Goal: Transaction & Acquisition: Purchase product/service

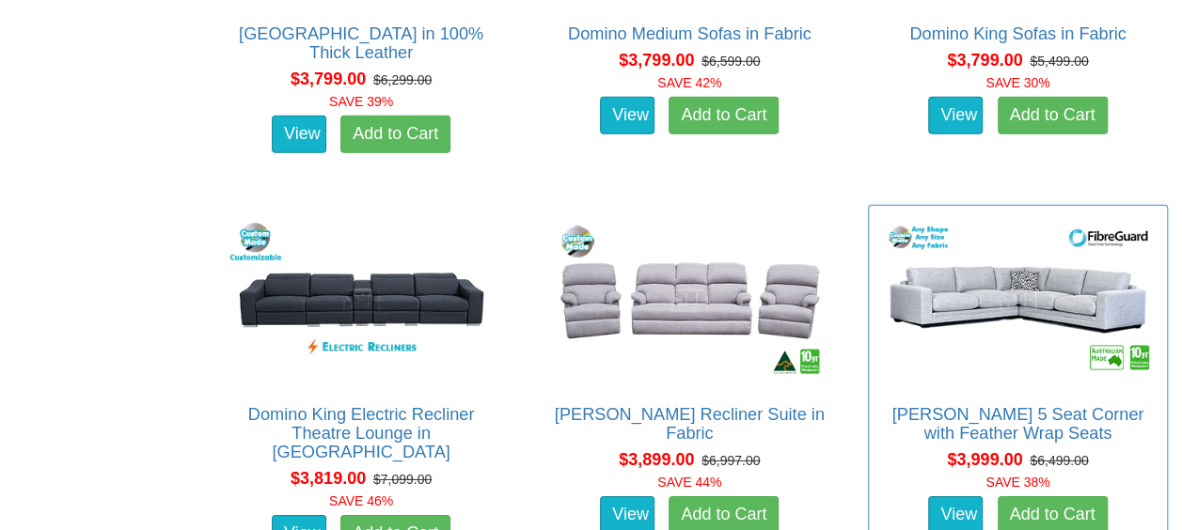
scroll to position [6396, 0]
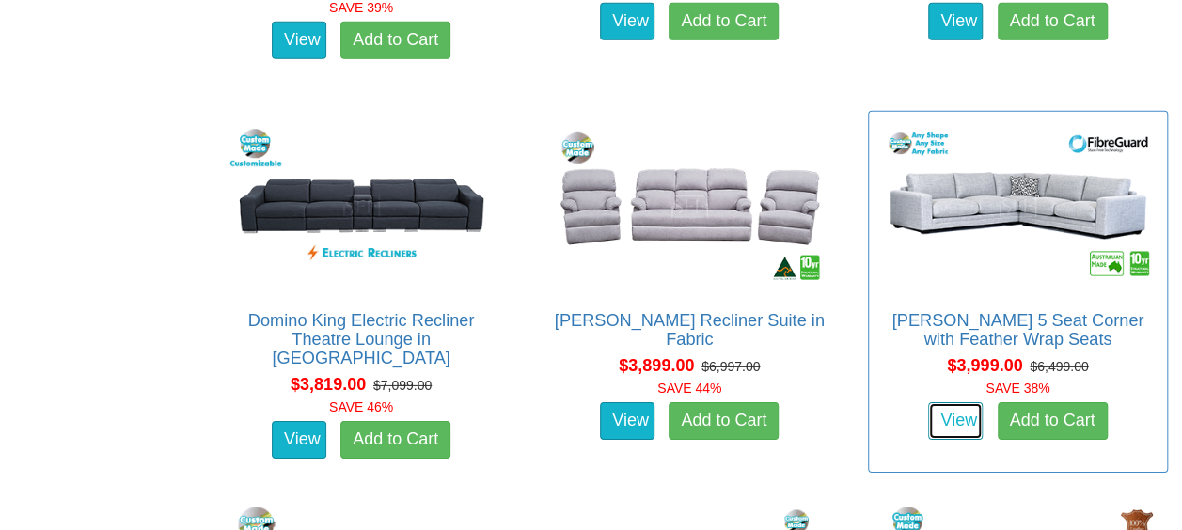
click at [963, 418] on link "View" at bounding box center [955, 422] width 55 height 38
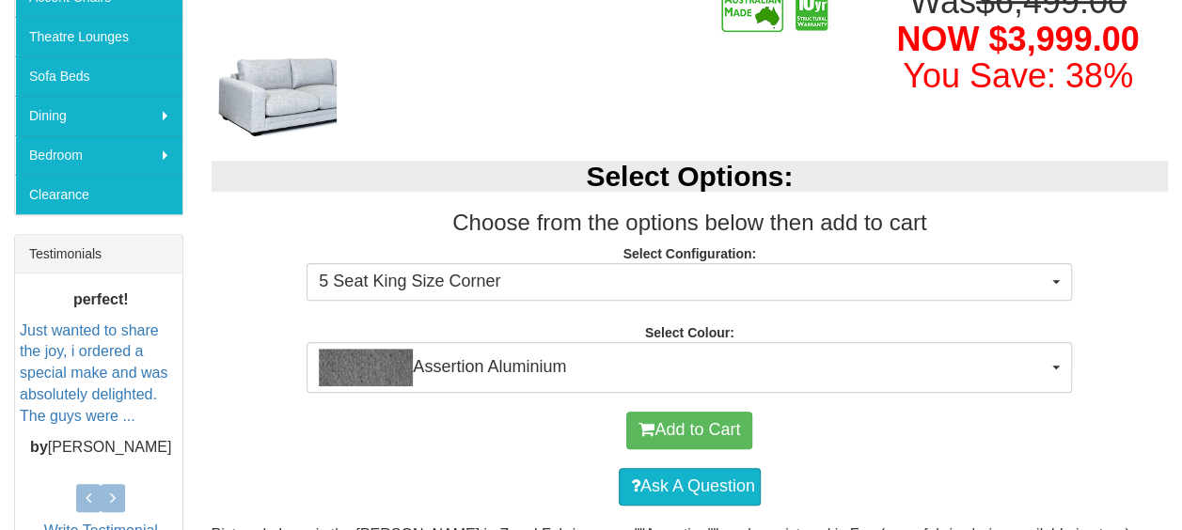
scroll to position [658, 0]
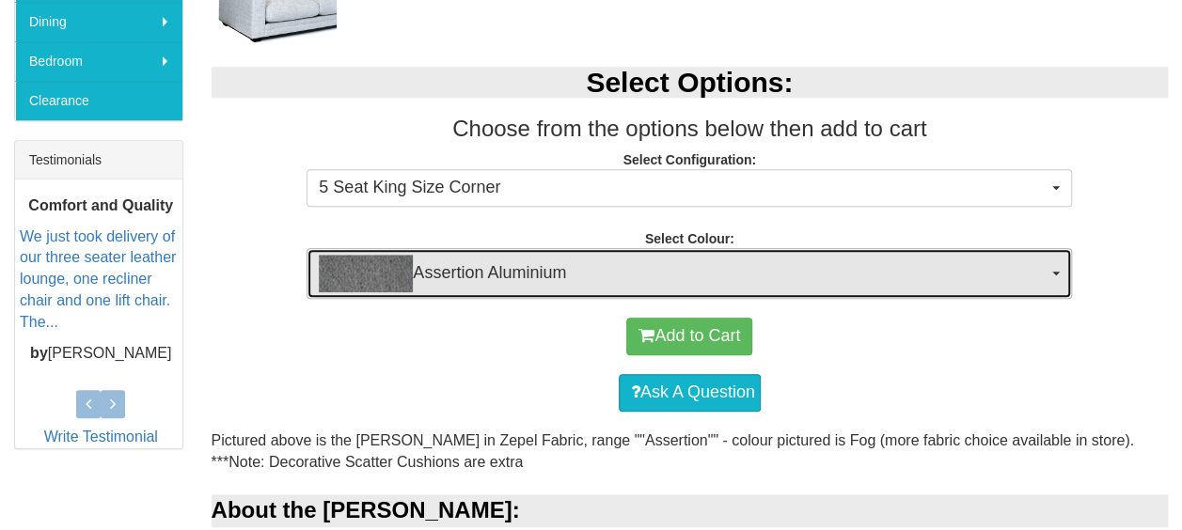
click at [1062, 267] on button "Assertion Aluminium" at bounding box center [690, 273] width 766 height 51
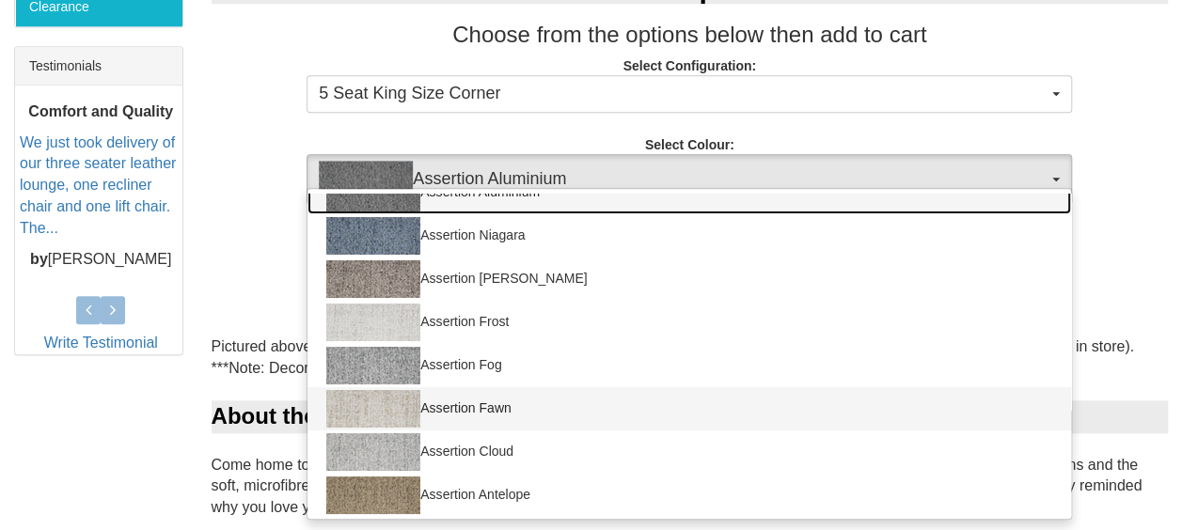
scroll to position [0, 0]
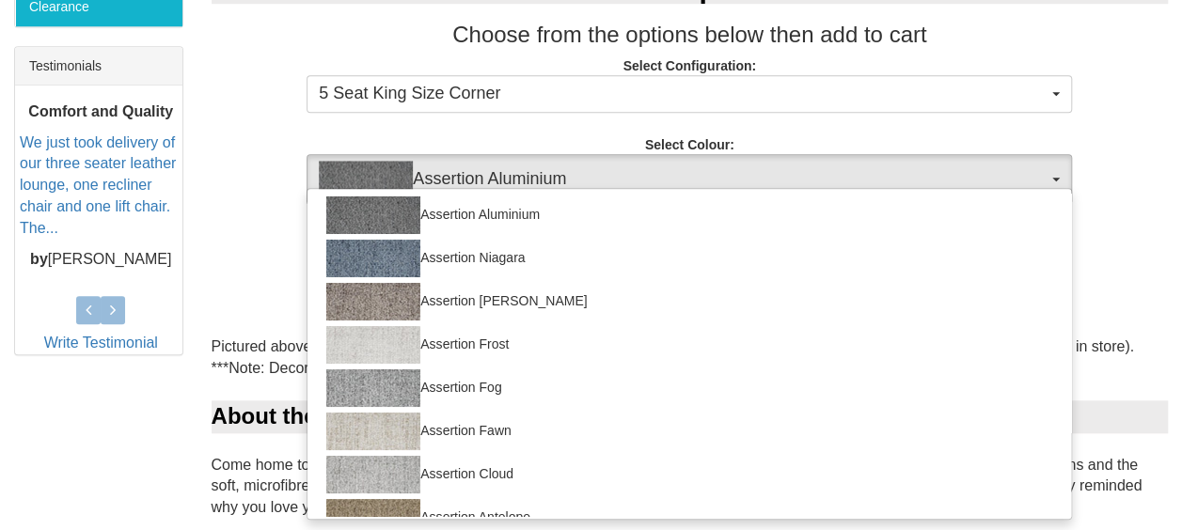
click at [269, 143] on div "Select Options: Choose from the options below then add to cart Select Configura…" at bounding box center [691, 79] width 986 height 251
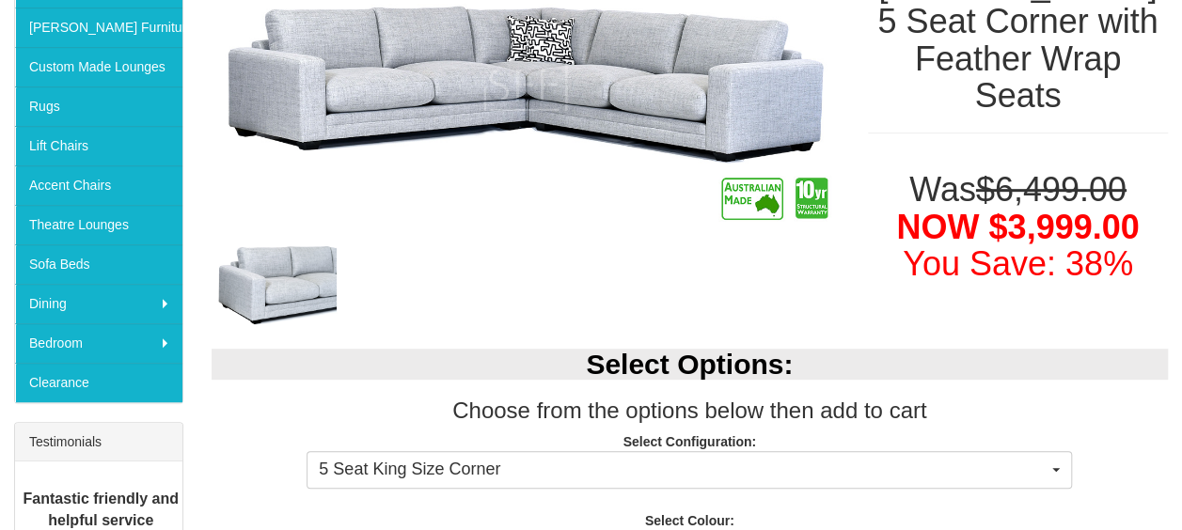
scroll to position [470, 0]
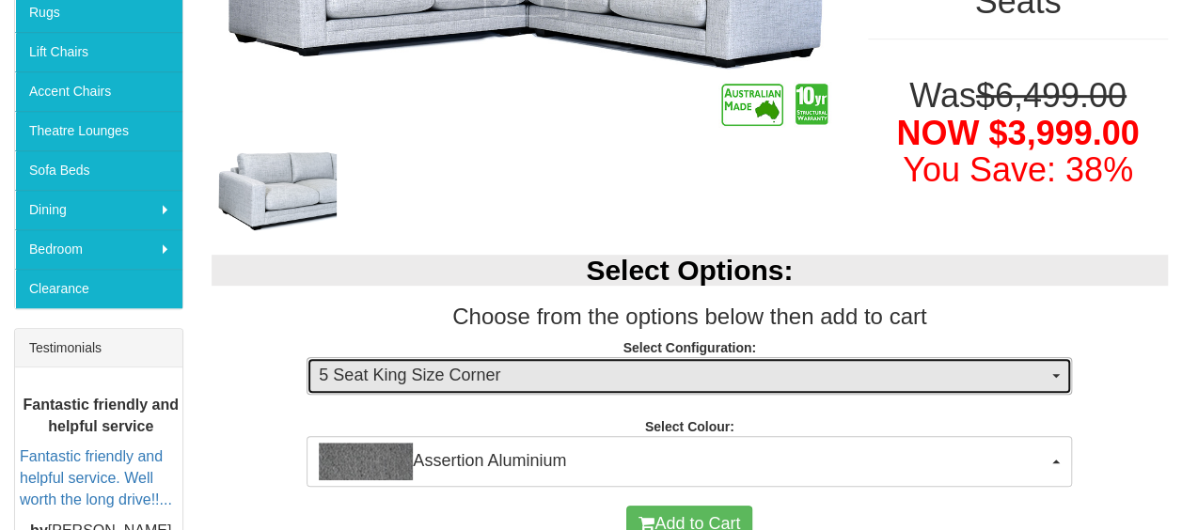
click at [1053, 370] on button "5 Seat King Size Corner" at bounding box center [690, 376] width 766 height 38
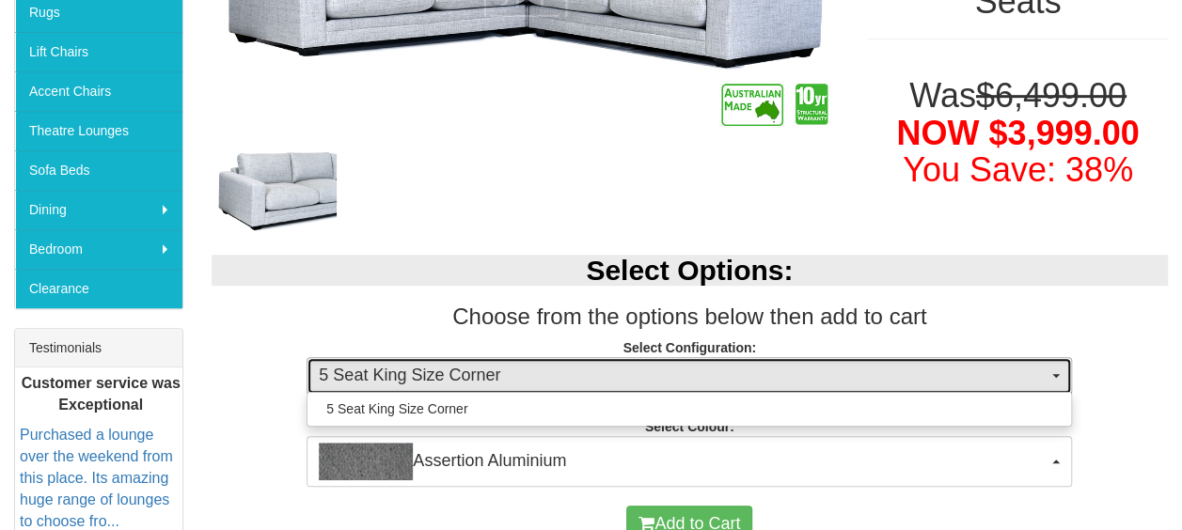
click at [1053, 369] on button "5 Seat King Size Corner" at bounding box center [690, 376] width 766 height 38
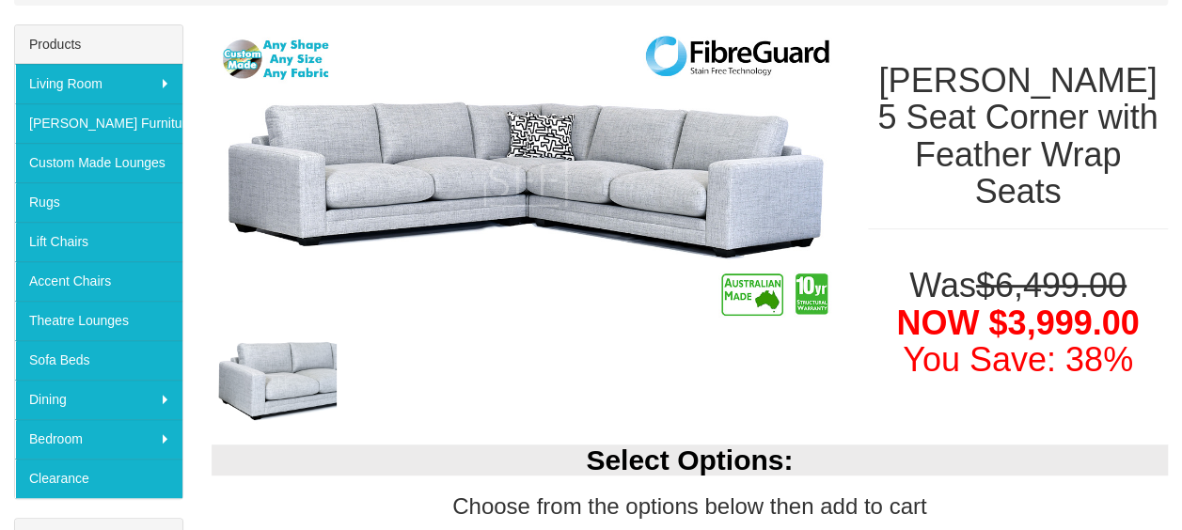
scroll to position [0, 0]
